Goal: Transaction & Acquisition: Download file/media

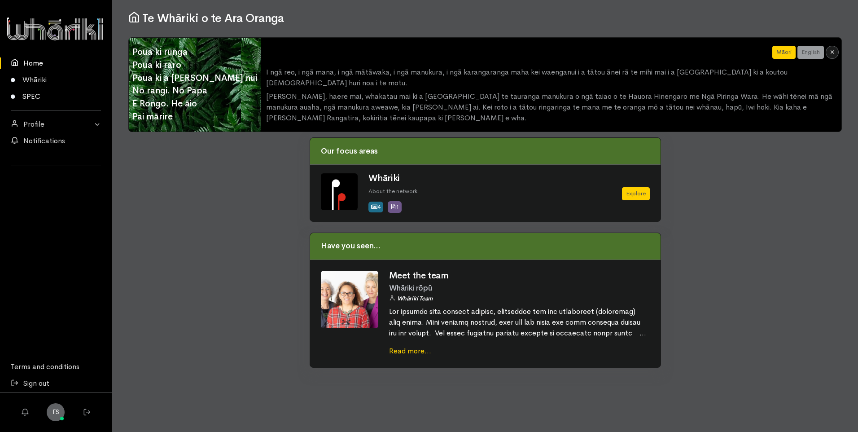
click at [38, 97] on link "SPEC" at bounding box center [56, 96] width 112 height 17
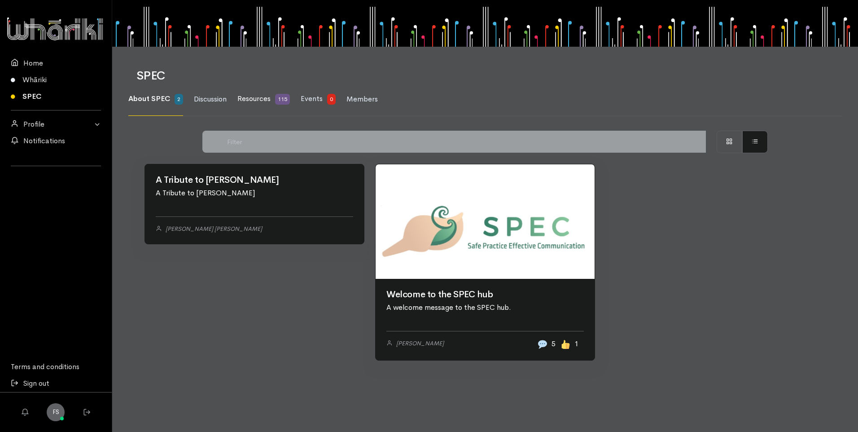
click at [247, 95] on span "Resources" at bounding box center [253, 98] width 33 height 9
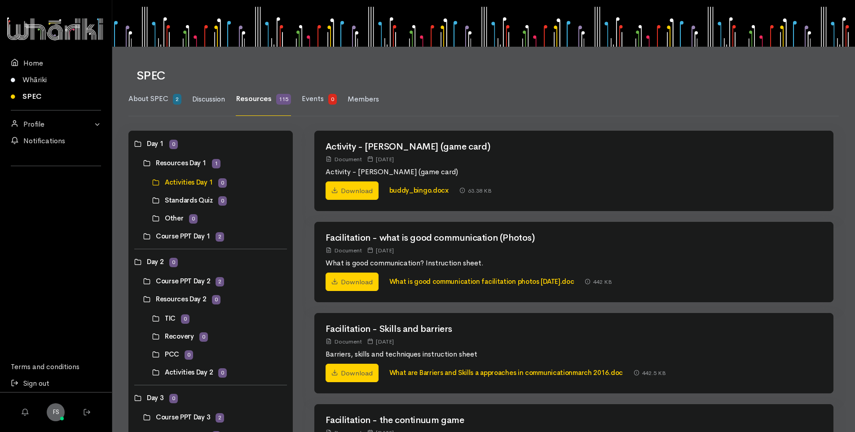
click at [143, 236] on link at bounding box center [143, 236] width 0 height 0
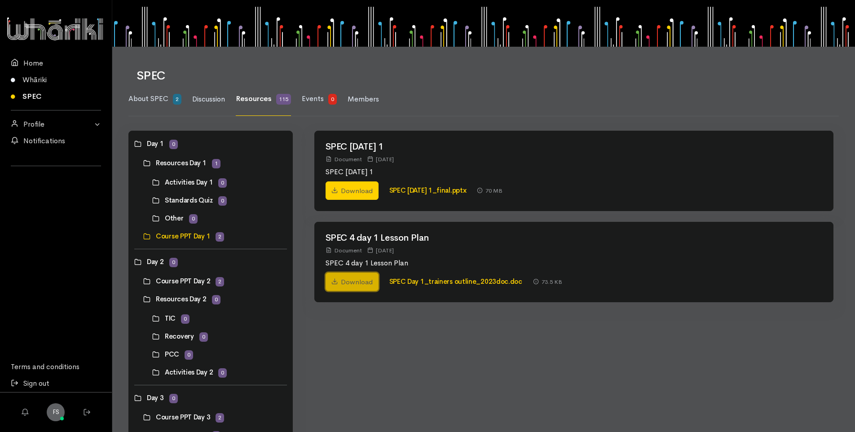
click at [357, 282] on link "Download" at bounding box center [351, 282] width 53 height 19
drag, startPoint x: 193, startPoint y: 163, endPoint x: 235, endPoint y: 167, distance: 41.9
click at [143, 163] on link at bounding box center [143, 163] width 0 height 0
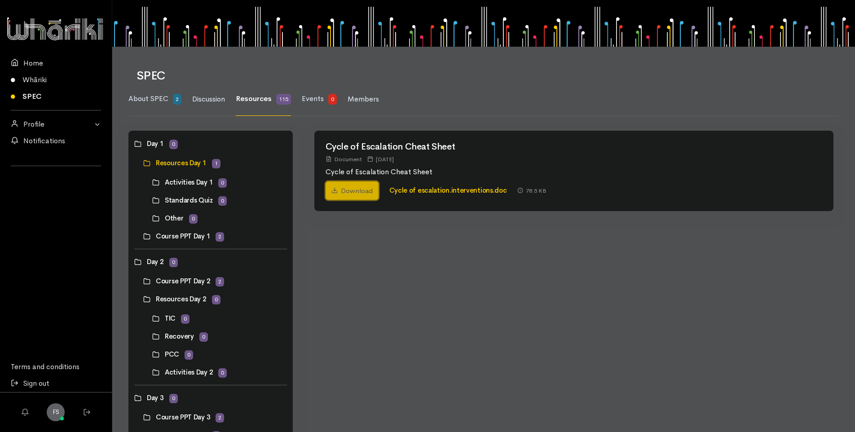
click at [336, 185] on link "Download" at bounding box center [351, 190] width 53 height 19
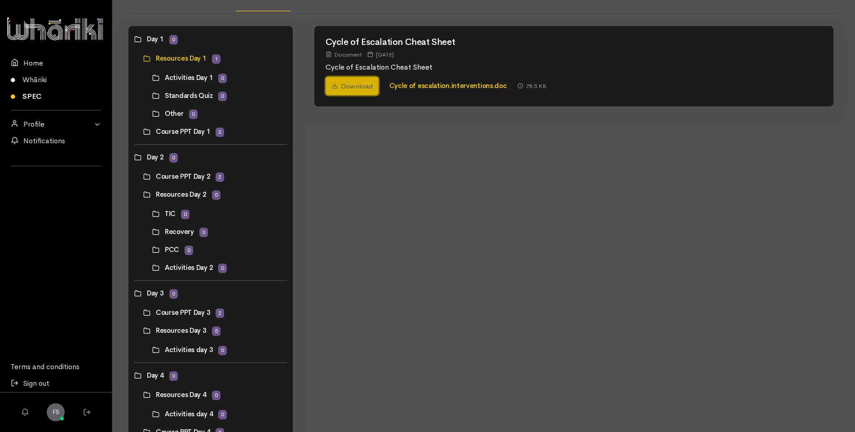
scroll to position [104, 0]
click at [152, 78] on link at bounding box center [152, 78] width 0 height 0
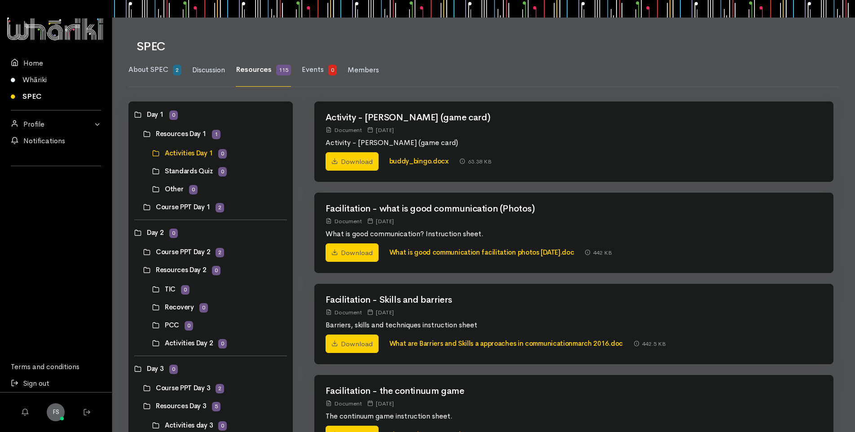
scroll to position [45, 0]
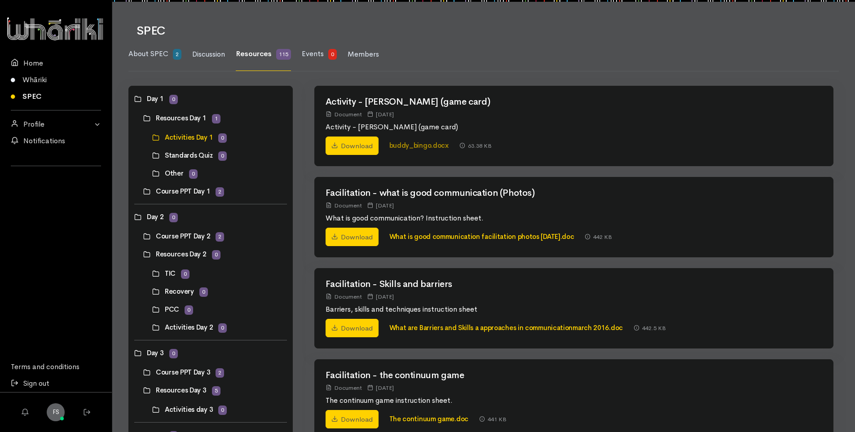
click at [406, 146] on link "buddy_bingo.docx" at bounding box center [418, 145] width 59 height 9
click at [338, 143] on link "Download" at bounding box center [351, 145] width 53 height 19
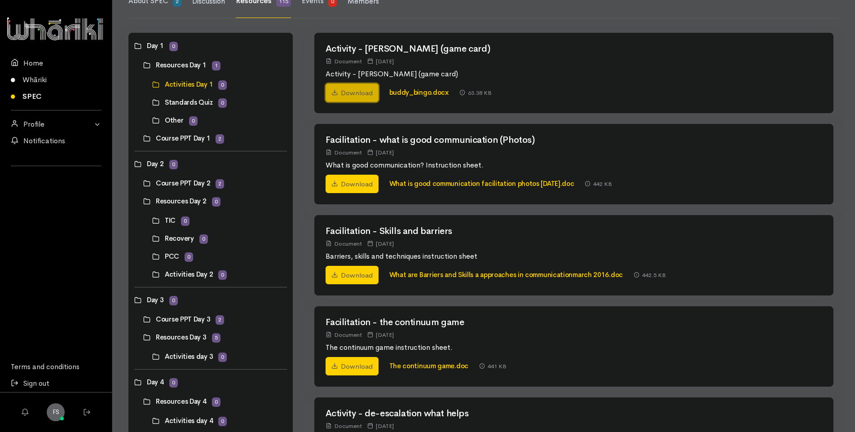
scroll to position [90, 0]
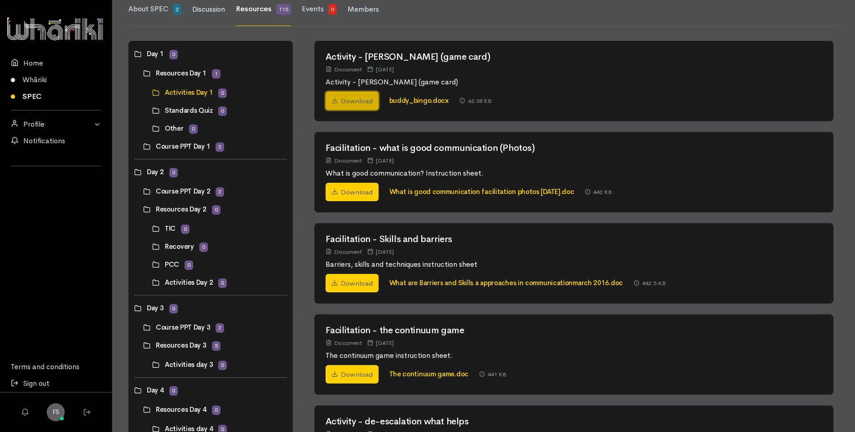
click at [351, 101] on link "Download" at bounding box center [351, 101] width 53 height 19
